Goal: Task Accomplishment & Management: Manage account settings

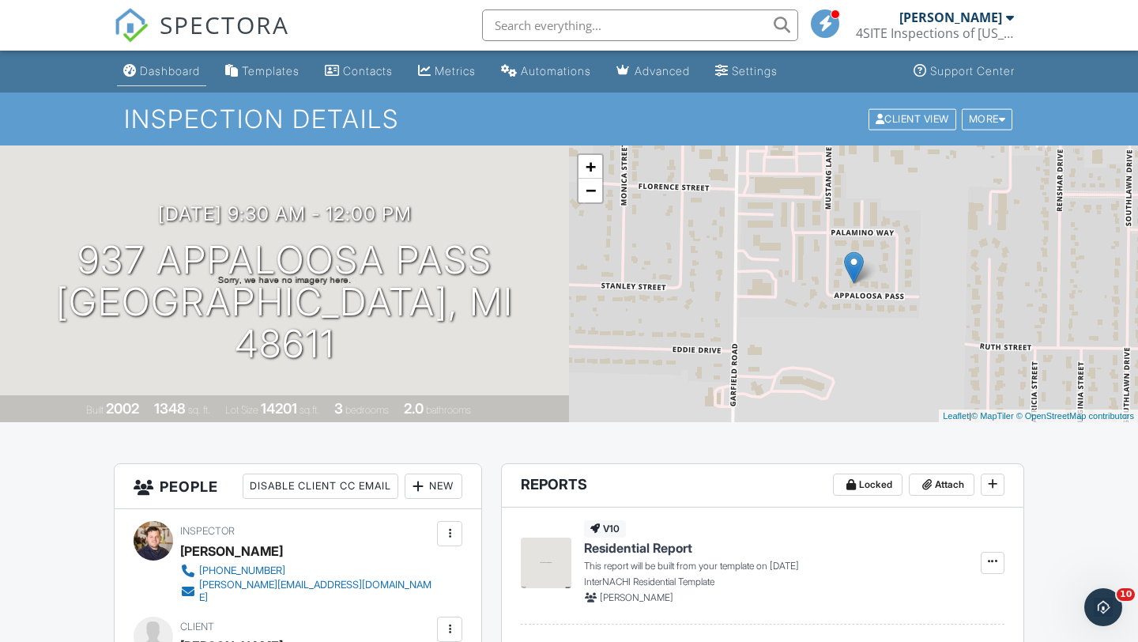
click at [169, 72] on div "Dashboard" at bounding box center [170, 70] width 60 height 13
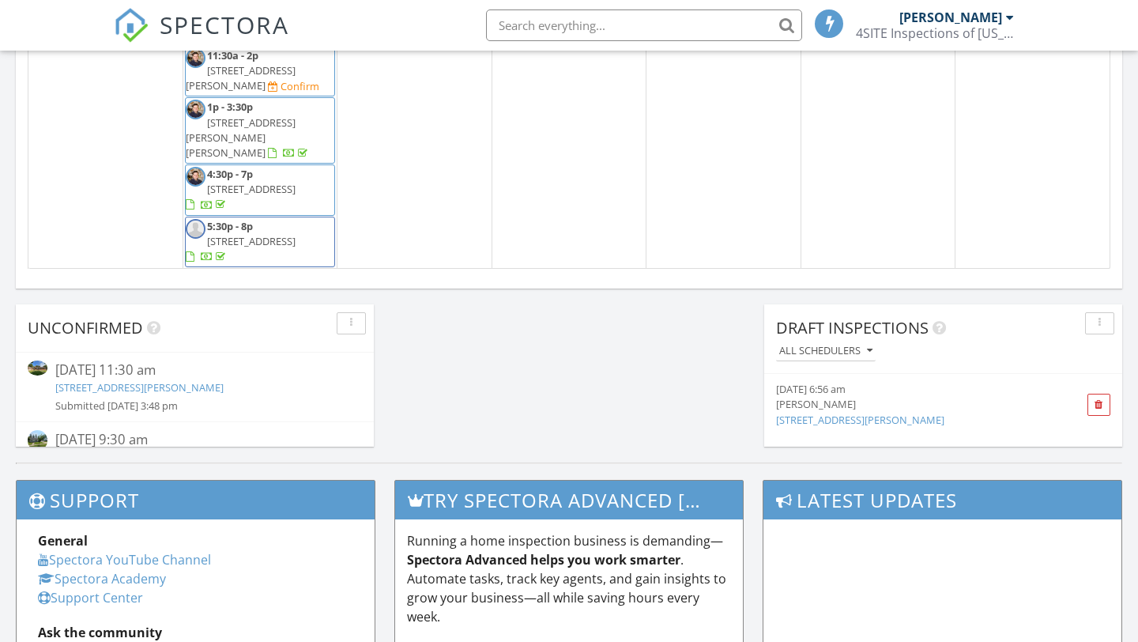
scroll to position [1132, 0]
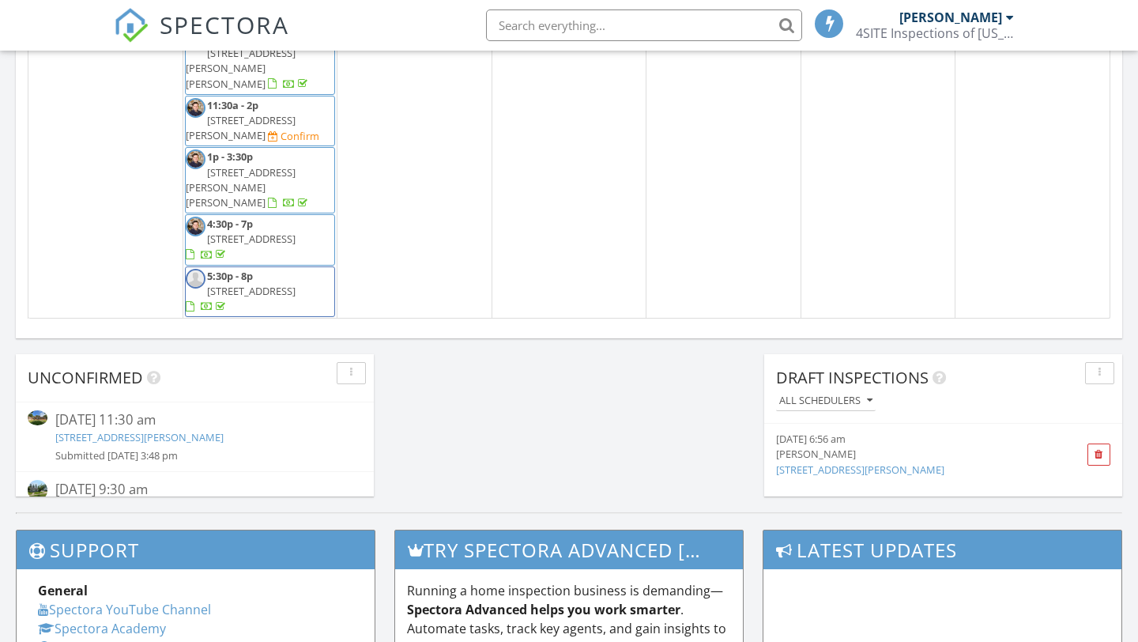
click at [391, 380] on div "Confirm" at bounding box center [365, 387] width 51 height 15
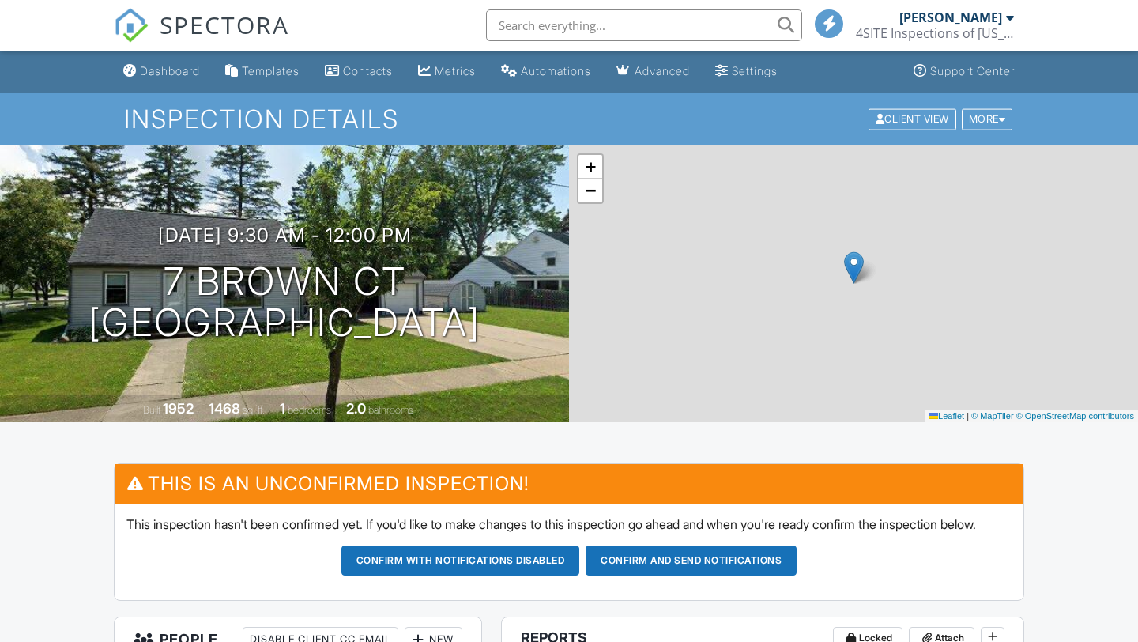
click at [447, 627] on div "New" at bounding box center [434, 639] width 58 height 25
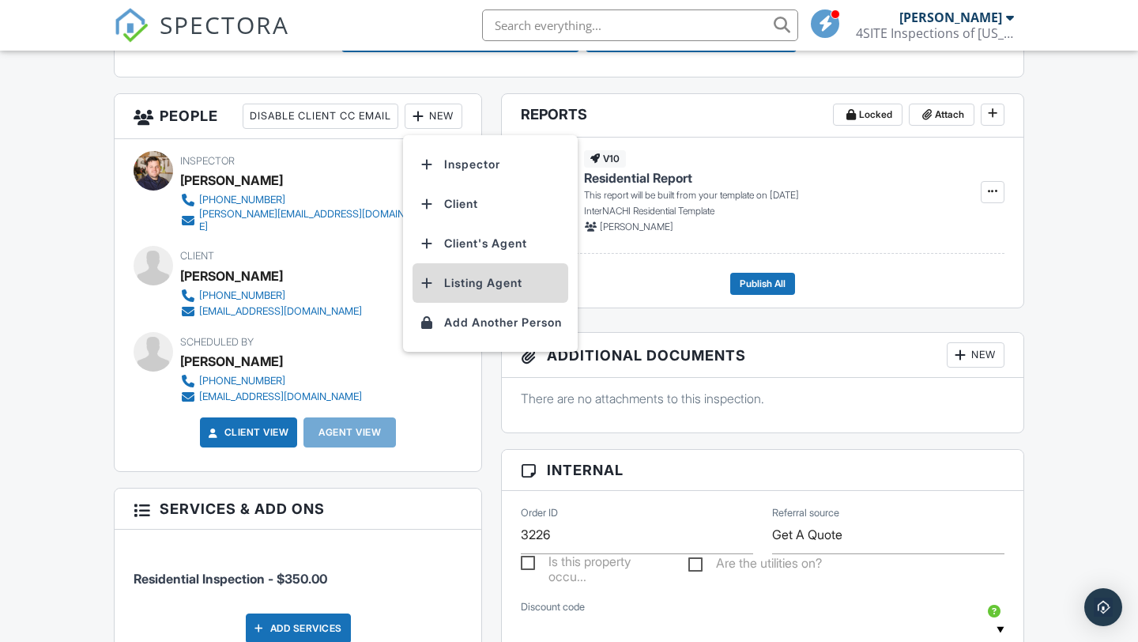
click at [481, 297] on li "Listing Agent" at bounding box center [491, 283] width 156 height 40
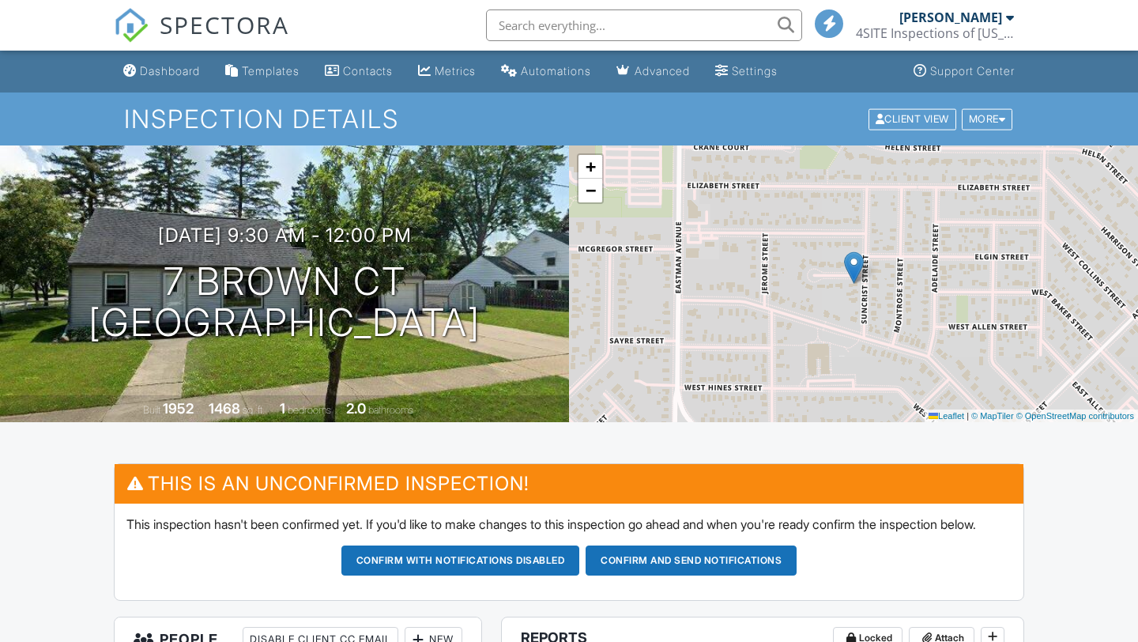
click at [580, 33] on input "text" at bounding box center [644, 25] width 316 height 32
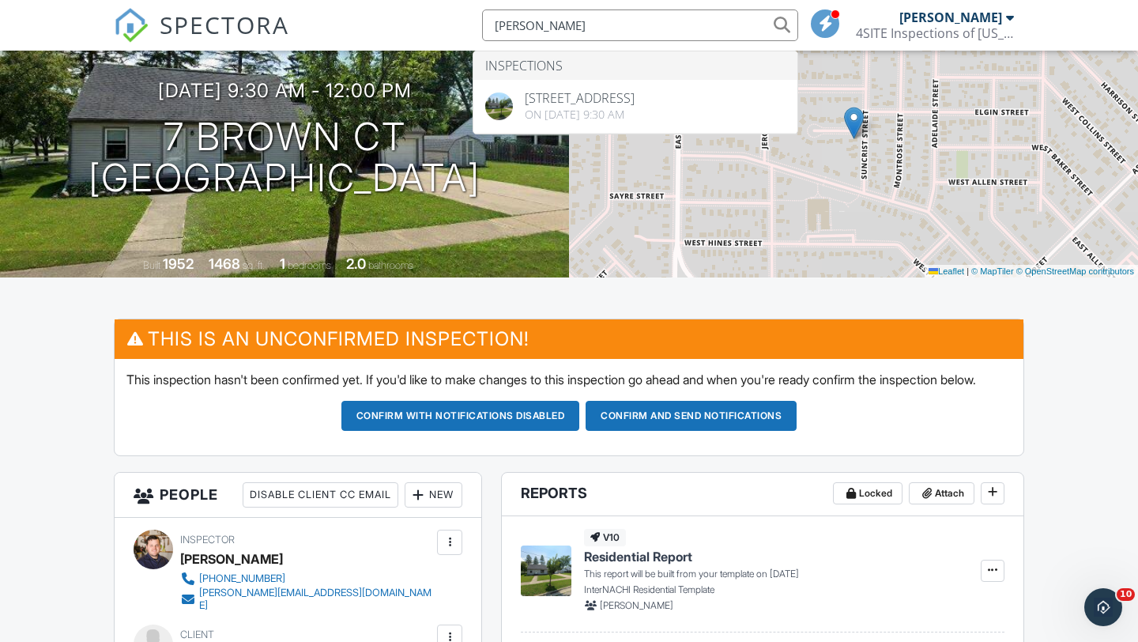
scroll to position [144, 0]
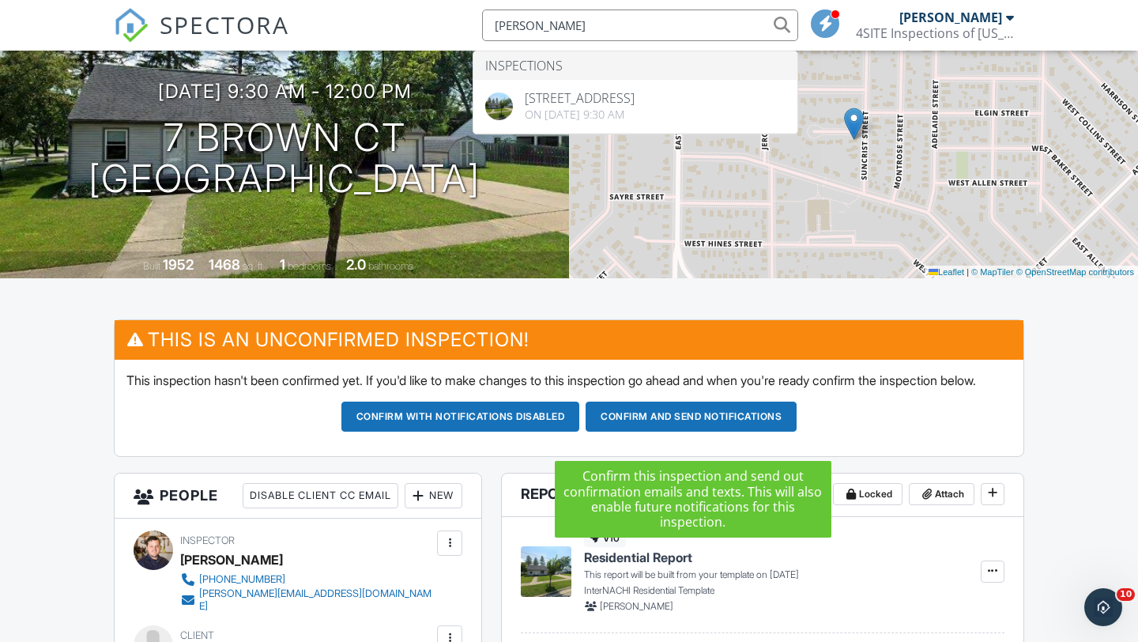
type input "[PERSON_NAME]"
click at [611, 432] on button "Confirm and send notifications" at bounding box center [691, 417] width 211 height 30
